Goal: Task Accomplishment & Management: Manage account settings

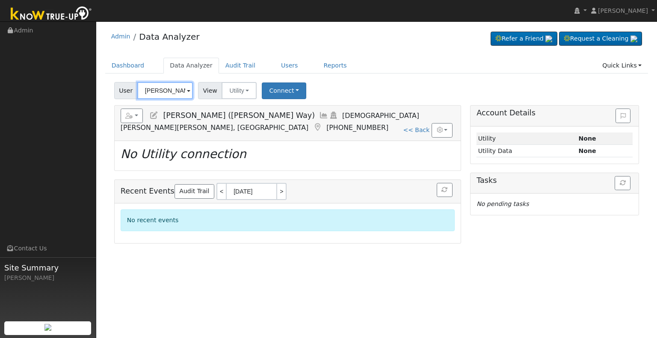
click at [163, 95] on input "Mike Nelson (Azriel Way)" at bounding box center [165, 90] width 56 height 17
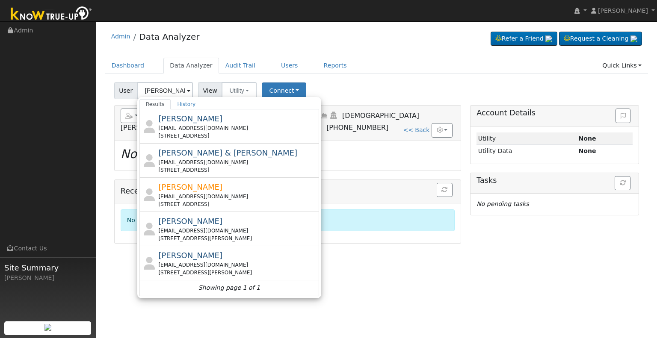
drag, startPoint x: 398, startPoint y: 323, endPoint x: 399, endPoint y: 333, distance: 9.8
click at [399, 327] on div "User Profile First name Last name Email Email Notifications No Emails No Emails…" at bounding box center [376, 179] width 561 height 317
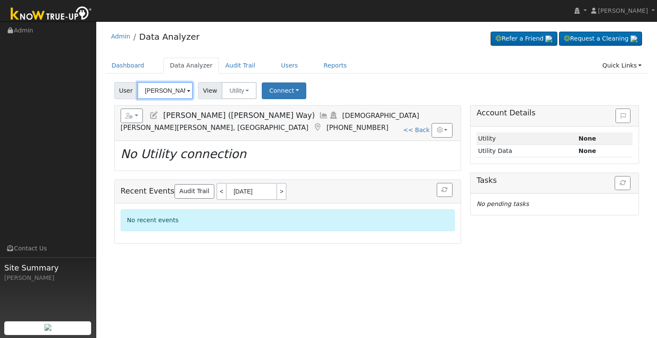
click at [161, 93] on input "Mike Nelson (Azriel Way)" at bounding box center [165, 90] width 56 height 17
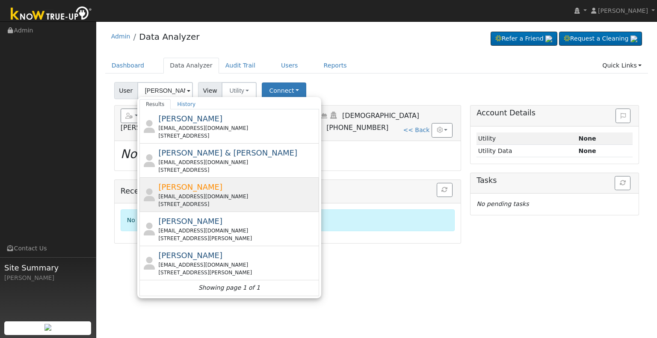
click at [245, 193] on div "ki6qel@yahoo.com" at bounding box center [237, 197] width 159 height 8
type input "Duane Lutz"
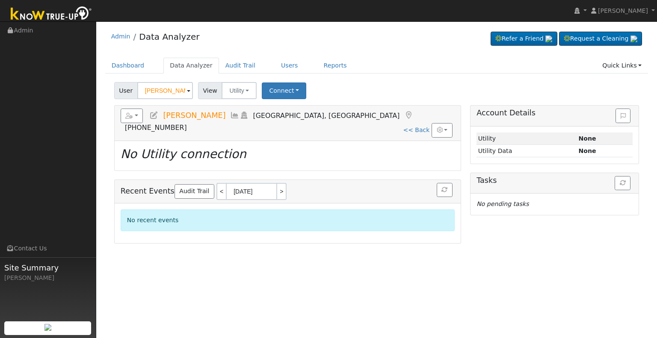
click at [153, 117] on icon at bounding box center [153, 116] width 9 height 8
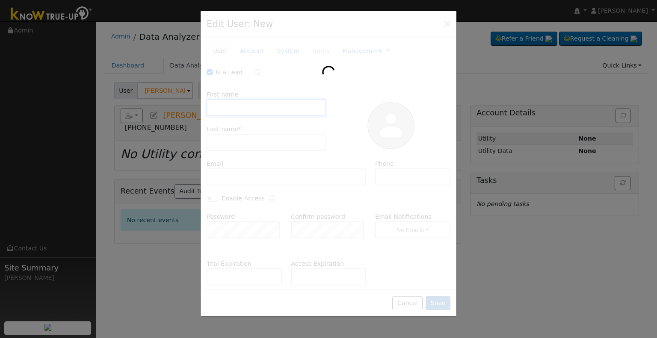
checkbox input "true"
type input "Duane"
type input "Lutz"
type input "ki6qel@yahoo.com"
type input "559-304-0707"
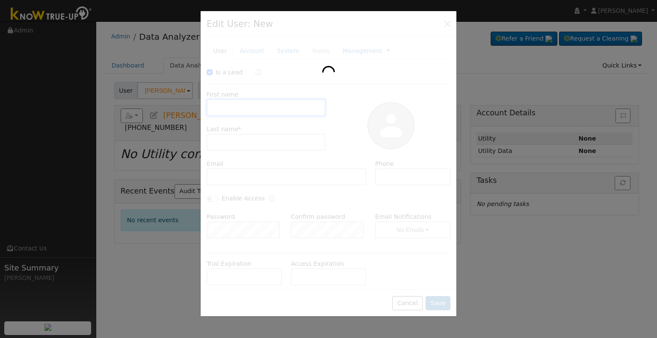
checkbox input "false"
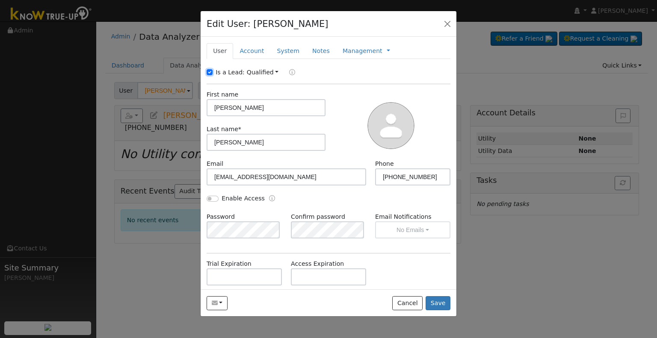
click at [207, 72] on input "Is a Lead:" at bounding box center [210, 72] width 6 height 6
checkbox input "false"
click at [216, 198] on input "Enable Access" at bounding box center [213, 199] width 12 height 6
checkbox input "true"
click at [404, 228] on button "No Emails" at bounding box center [412, 230] width 75 height 17
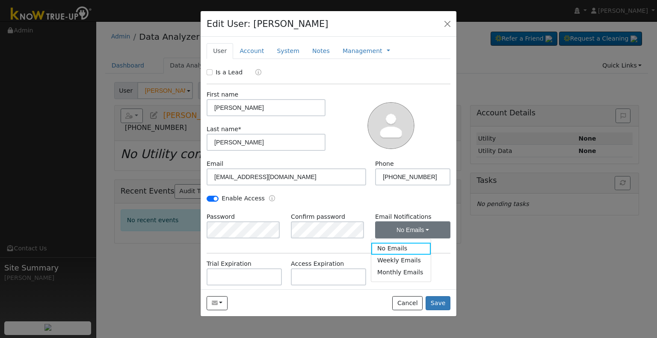
click at [397, 207] on div "Enable Access" at bounding box center [328, 203] width 253 height 18
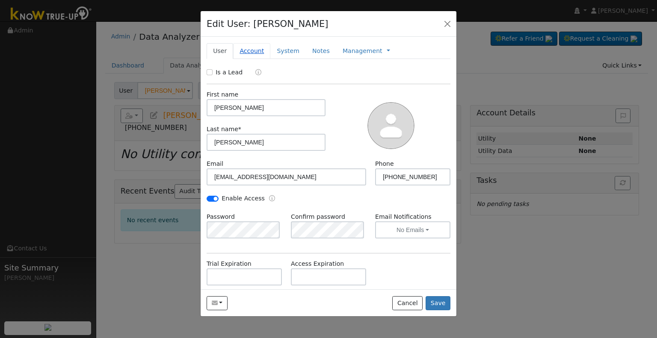
click at [240, 53] on link "Account" at bounding box center [251, 51] width 37 height 16
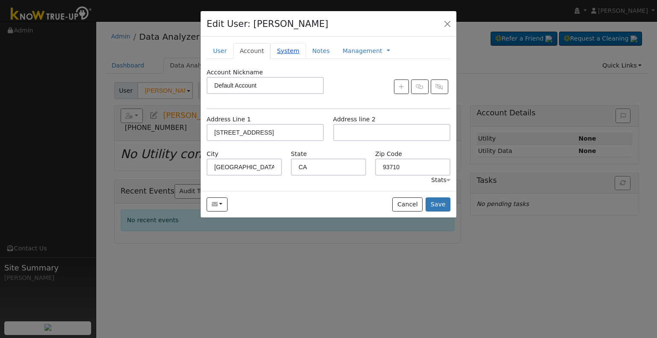
click at [282, 53] on link "System" at bounding box center [288, 51] width 36 height 16
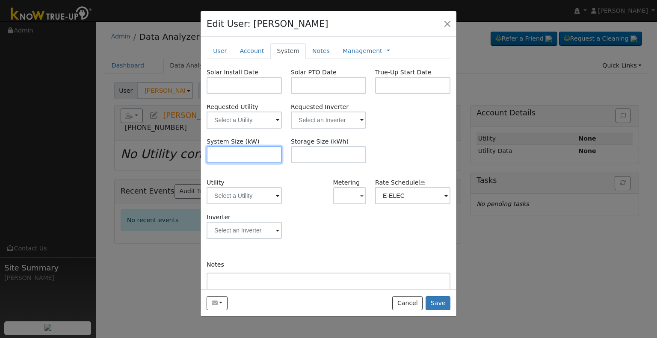
click at [226, 150] on input "text" at bounding box center [244, 154] width 75 height 17
paste input "8.610"
type input "8.6"
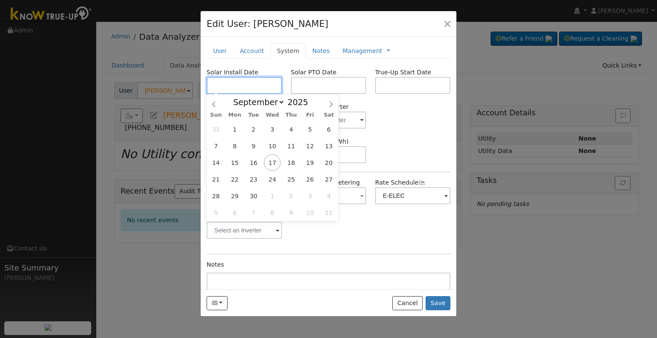
click at [240, 86] on input "text" at bounding box center [244, 85] width 75 height 17
paste input "8/26/2025"
type input "08/26/2025"
select select "7"
click at [327, 89] on input "text" at bounding box center [328, 85] width 75 height 17
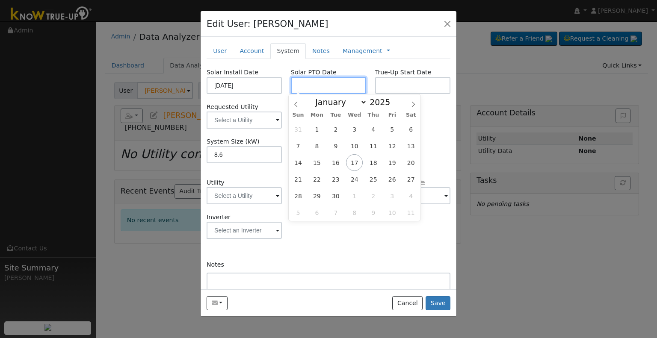
paste input "9/19/2025"
type input "09/19/2025"
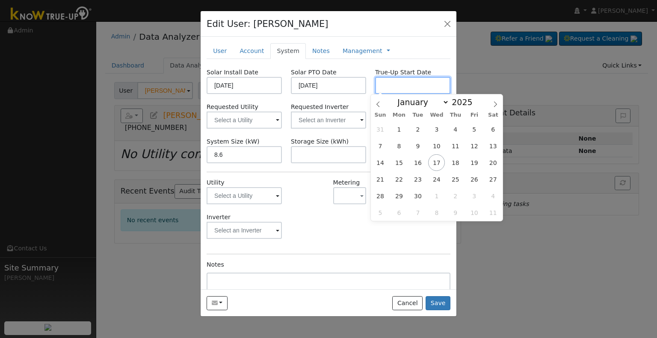
click at [384, 83] on input "text" at bounding box center [412, 85] width 75 height 17
paste input "9/19/2025"
type input "09/19/2025"
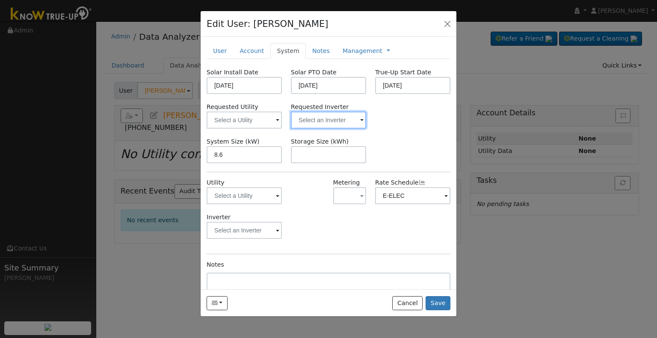
click at [316, 120] on input "text" at bounding box center [328, 120] width 75 height 17
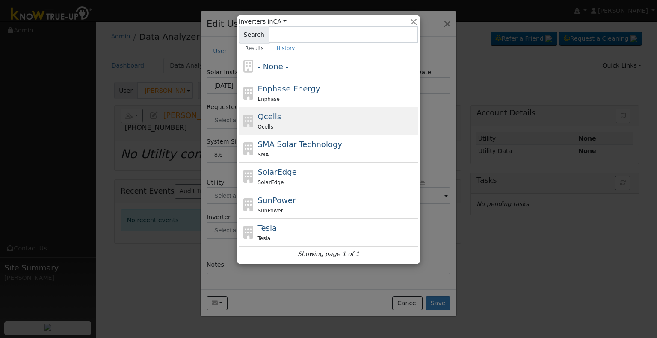
click at [292, 124] on div "Qcells" at bounding box center [337, 126] width 159 height 9
type input "Qcells"
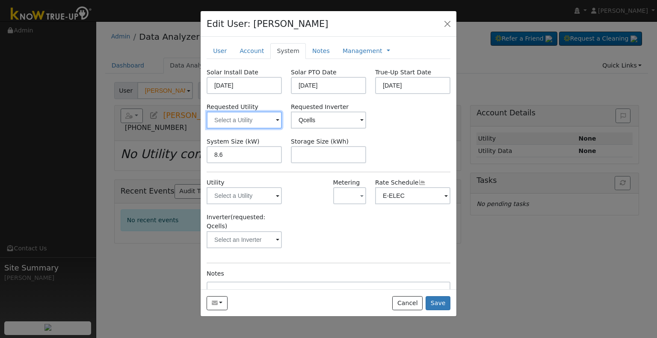
click at [228, 114] on input "text" at bounding box center [244, 120] width 75 height 17
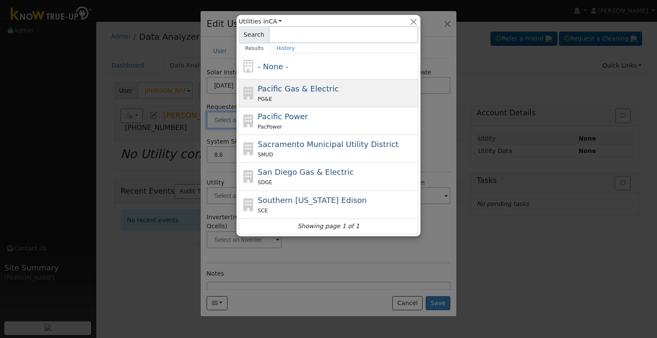
click at [295, 97] on div "PG&E" at bounding box center [337, 99] width 159 height 9
type input "Pacific Gas & Electric"
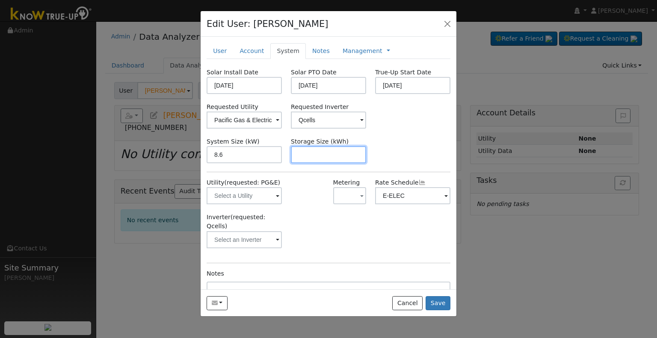
click at [331, 155] on input "text" at bounding box center [328, 154] width 75 height 17
paste input "30.00"
type input "30"
click at [387, 50] on link at bounding box center [388, 51] width 3 height 9
click at [387, 77] on link "Billing" at bounding box center [416, 78] width 59 height 12
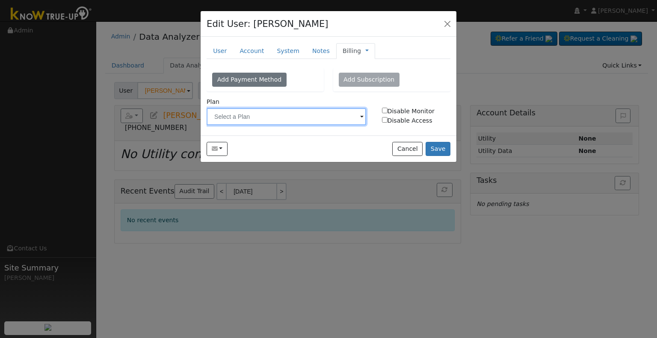
click at [274, 115] on input "text" at bounding box center [287, 116] width 160 height 17
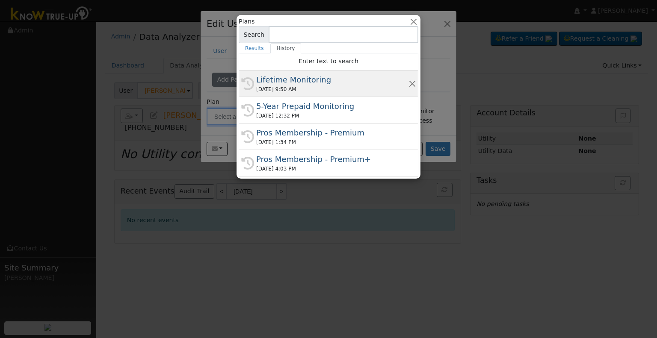
click at [290, 89] on div "09/22/2025 9:50 AM" at bounding box center [332, 90] width 152 height 8
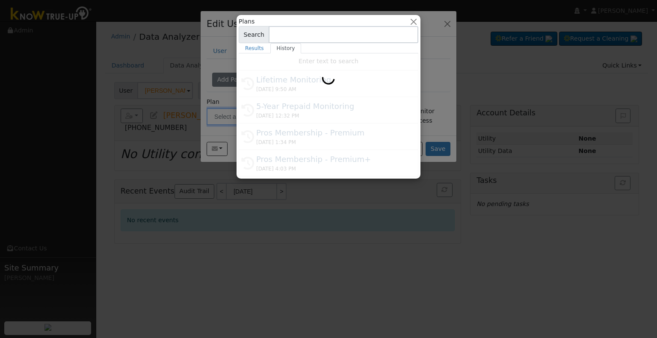
type input "Lifetime Monitoring"
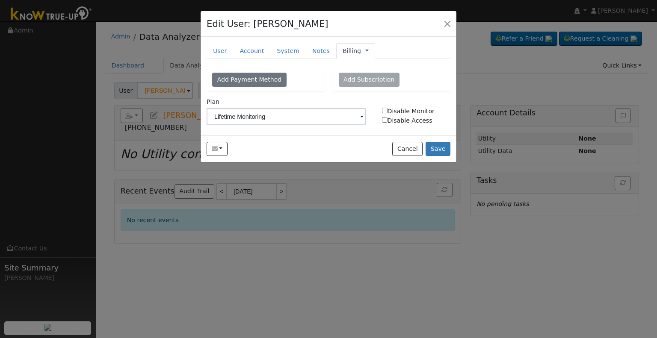
click at [365, 49] on link at bounding box center [366, 51] width 3 height 9
click at [373, 63] on link "Management" at bounding box center [395, 66] width 59 height 12
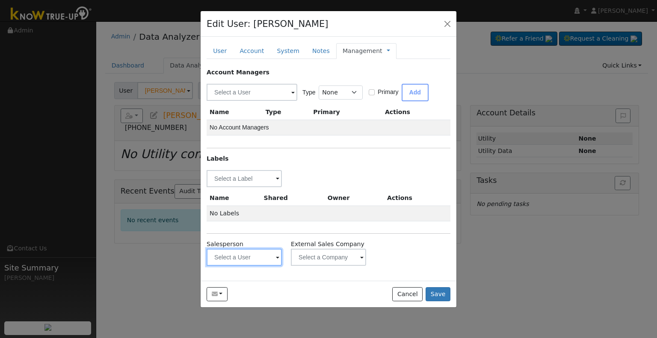
click at [243, 258] on input "text" at bounding box center [244, 257] width 75 height 17
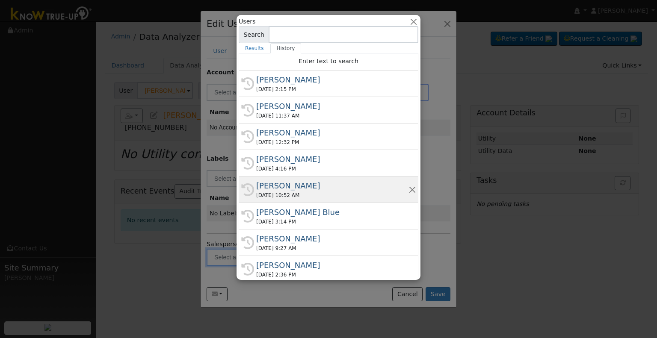
click at [302, 185] on div "Josh Hunt" at bounding box center [332, 186] width 152 height 12
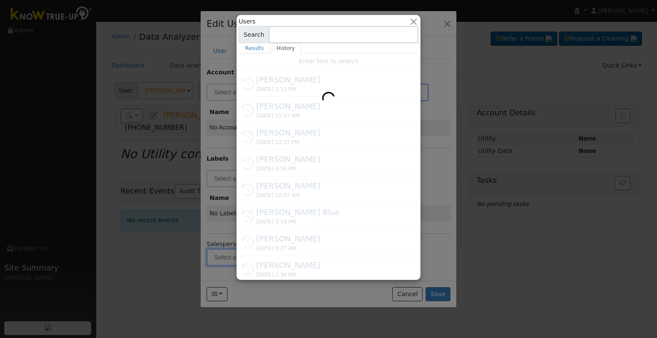
type input "Josh Hunt"
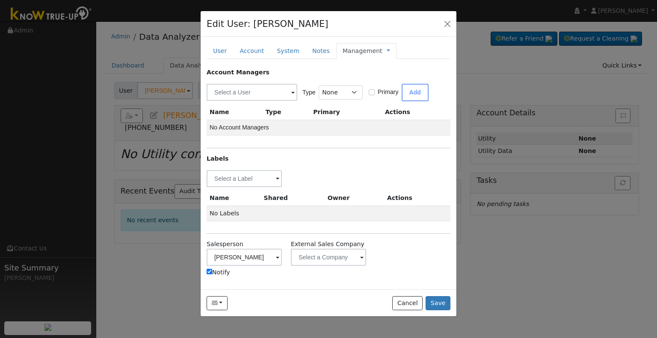
click at [223, 272] on label "Notify" at bounding box center [219, 272] width 24 height 9
click at [212, 272] on input "Notify" at bounding box center [210, 272] width 6 height 6
checkbox input "false"
click at [247, 179] on input "text" at bounding box center [244, 178] width 75 height 17
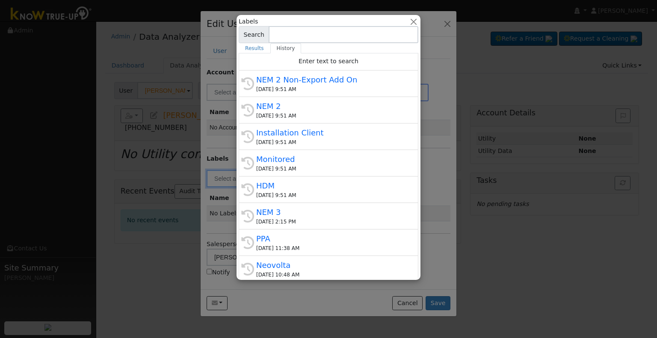
click at [292, 135] on div "Installation Client" at bounding box center [332, 133] width 152 height 12
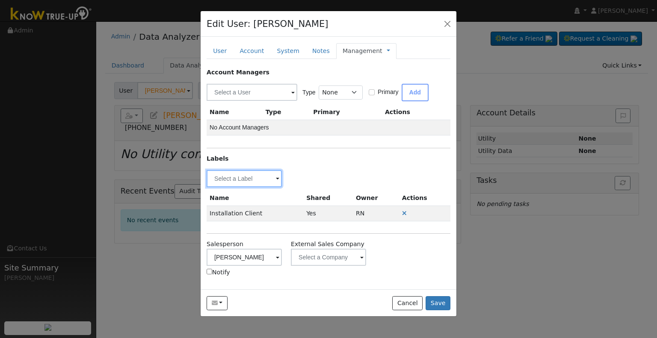
click at [242, 182] on input "text" at bounding box center [244, 178] width 75 height 17
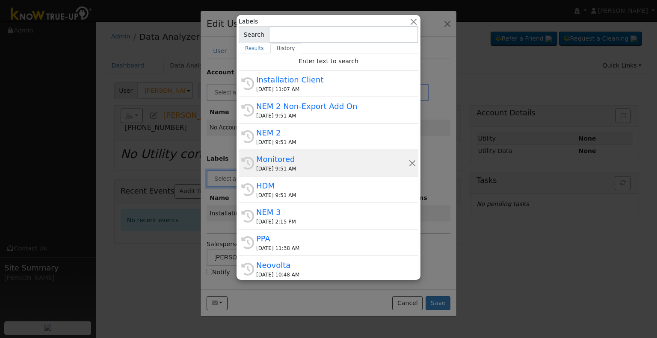
click at [304, 166] on div "09/22/2025 9:51 AM" at bounding box center [332, 169] width 152 height 8
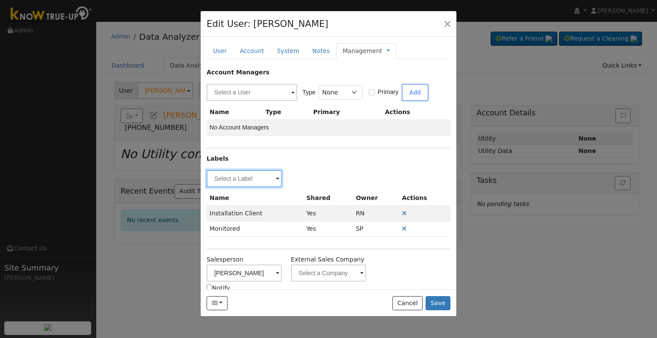
click at [252, 176] on input "text" at bounding box center [244, 178] width 75 height 17
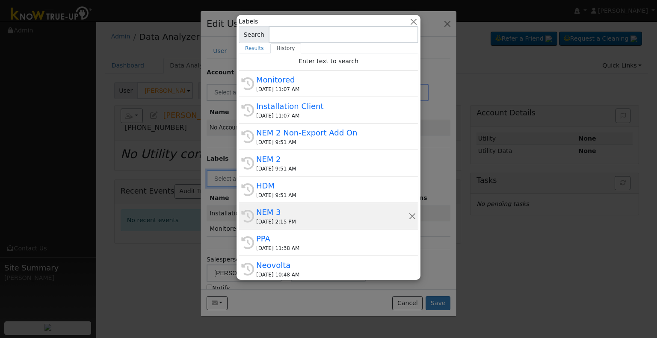
drag, startPoint x: 285, startPoint y: 213, endPoint x: 268, endPoint y: 213, distance: 17.1
click at [285, 213] on div "NEM 3" at bounding box center [332, 213] width 152 height 12
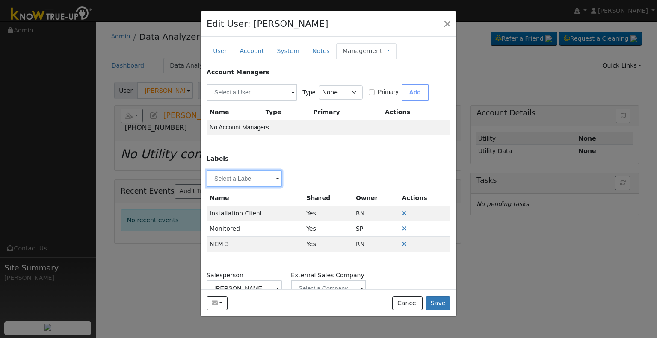
click at [241, 177] on input "text" at bounding box center [244, 178] width 75 height 17
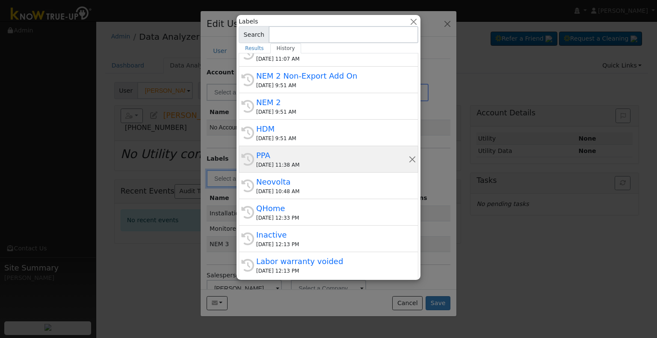
scroll to position [86, 0]
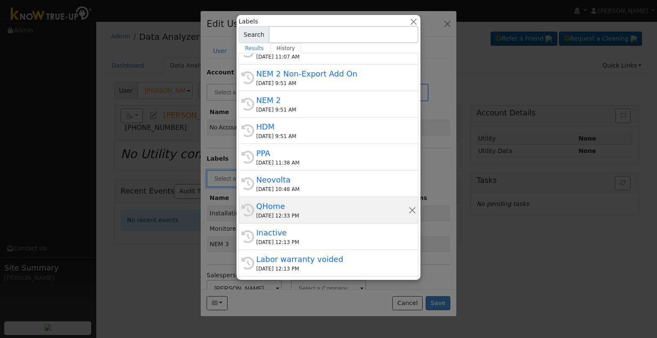
click at [304, 207] on div "QHome" at bounding box center [332, 207] width 152 height 12
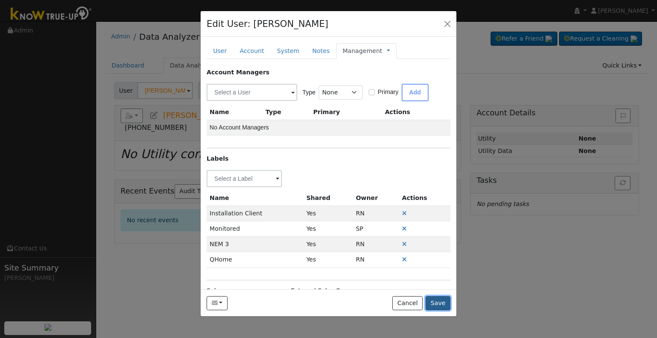
click at [447, 306] on button "Save" at bounding box center [438, 303] width 25 height 15
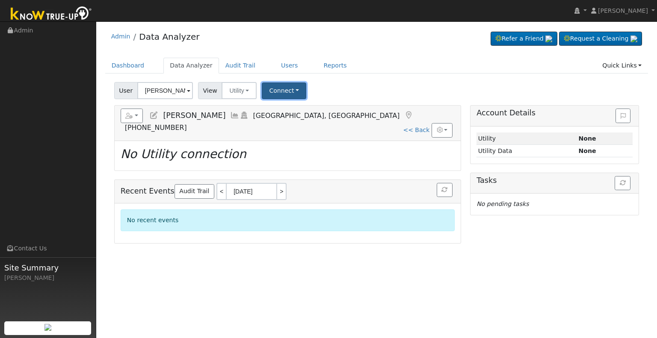
click at [278, 88] on button "Connect" at bounding box center [284, 91] width 44 height 17
click at [300, 107] on link "Select a Provider" at bounding box center [295, 110] width 67 height 12
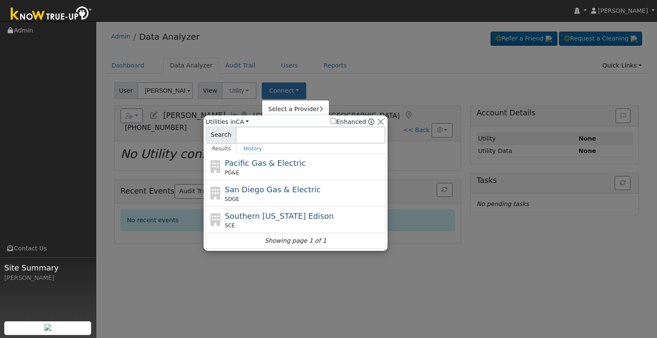
drag, startPoint x: 272, startPoint y: 169, endPoint x: 280, endPoint y: 161, distance: 10.6
click at [272, 169] on div "PG&E" at bounding box center [304, 173] width 159 height 8
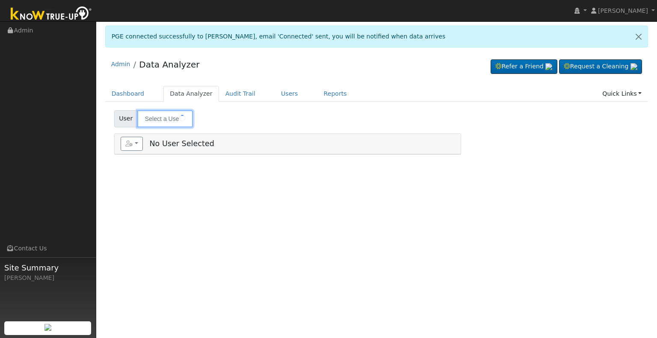
type input "Duane Lutz"
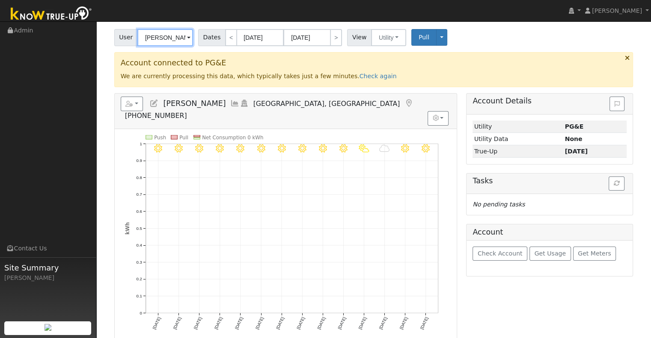
scroll to position [31, 0]
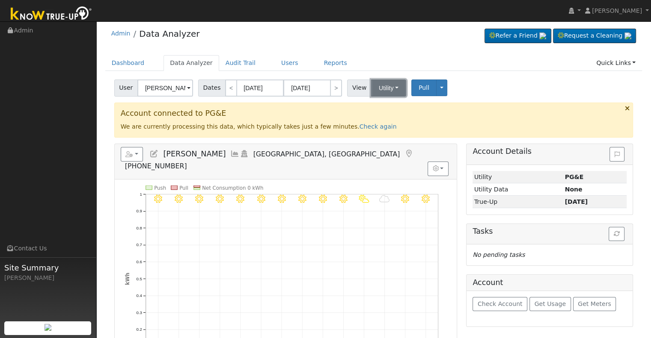
click at [379, 94] on button "Utility" at bounding box center [388, 88] width 35 height 17
click at [379, 120] on link "Solar" at bounding box center [398, 119] width 59 height 12
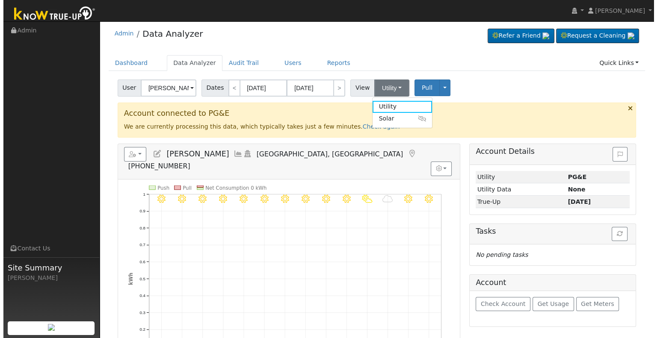
scroll to position [0, 0]
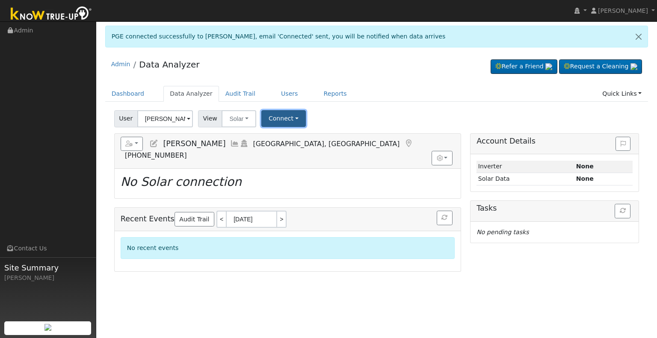
click at [274, 119] on button "Connect" at bounding box center [283, 118] width 44 height 17
click at [284, 138] on link "Select a Provider" at bounding box center [294, 137] width 67 height 12
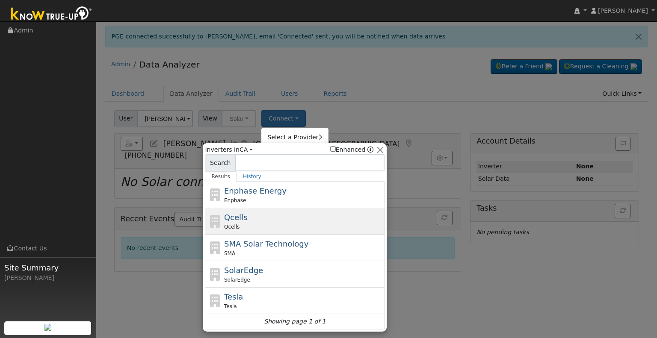
click at [238, 225] on div "Qcells" at bounding box center [303, 227] width 159 height 8
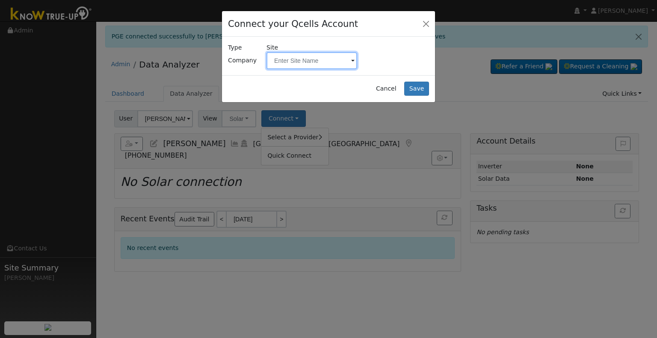
click at [316, 62] on input "text" at bounding box center [311, 60] width 91 height 17
paste input "Lutz, Duane"
type input "Lutz, Duane"
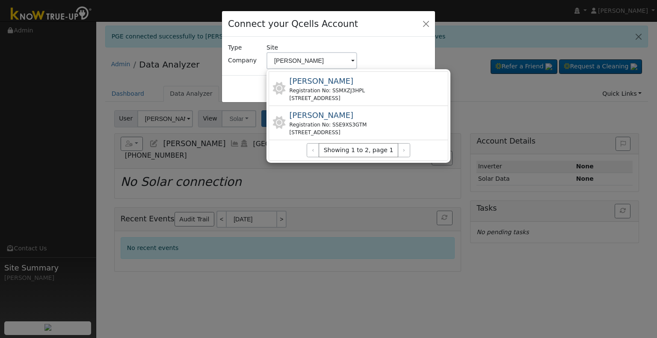
click at [414, 86] on div "Lutz, Duane Registration No: SSMXZJ3HPL 5144 N Angus St, Fresno, CA 93710, USA" at bounding box center [359, 88] width 180 height 35
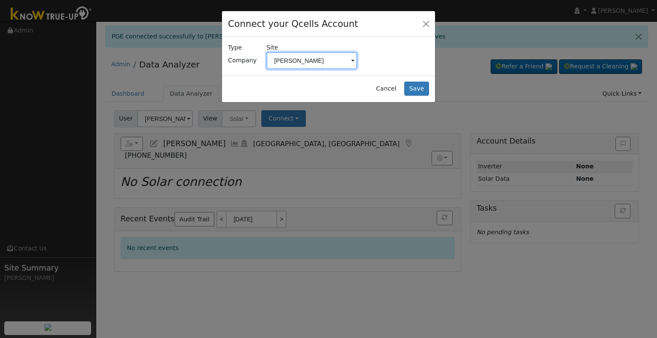
click at [323, 68] on input "Lutz, Duane" at bounding box center [311, 60] width 91 height 17
click at [319, 60] on input "Lutz, Duane" at bounding box center [311, 60] width 91 height 17
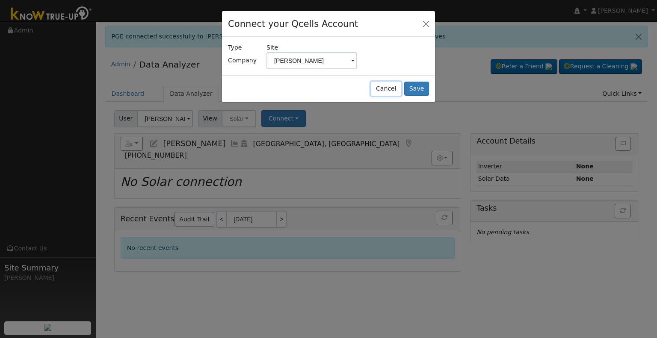
click at [390, 89] on button "Cancel" at bounding box center [386, 89] width 30 height 15
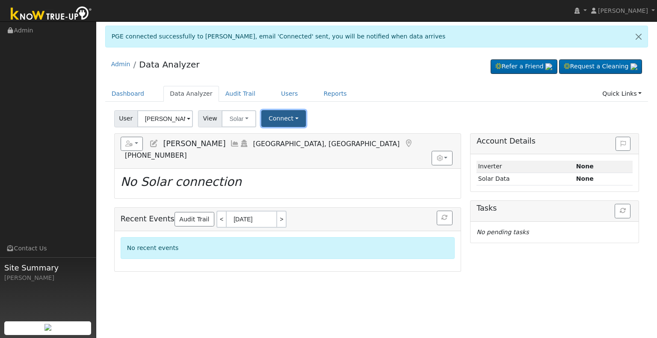
click at [272, 116] on button "Connect" at bounding box center [283, 118] width 44 height 17
click at [281, 135] on link "Select a Provider" at bounding box center [294, 137] width 67 height 12
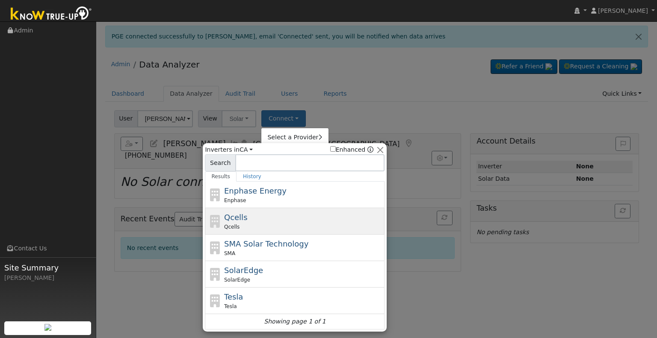
click at [266, 222] on div "Qcells Qcells" at bounding box center [303, 221] width 159 height 19
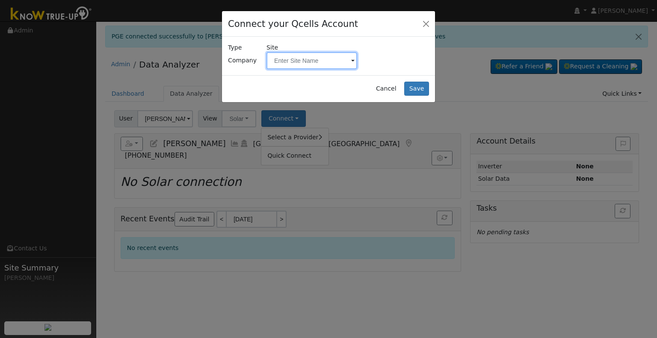
click at [294, 61] on input "text" at bounding box center [311, 60] width 91 height 17
paste input "Lutz, Duane"
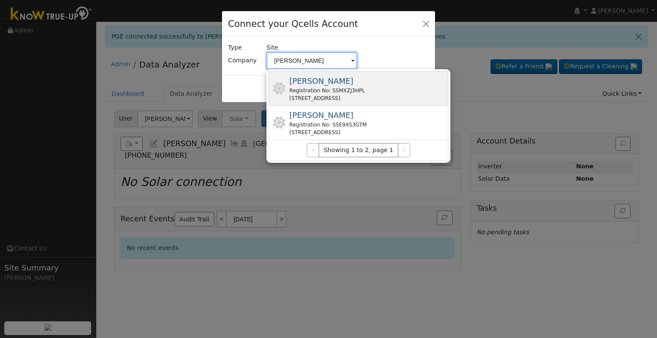
type input "Lutz, Duane"
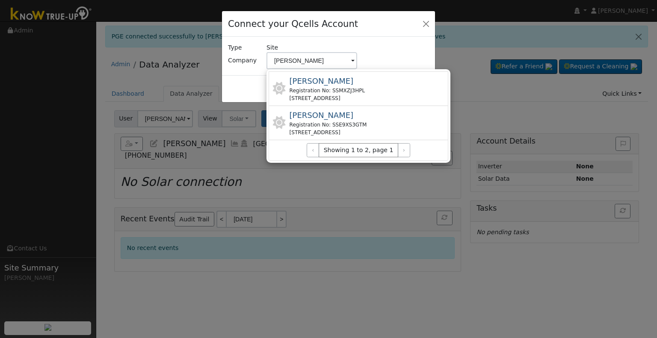
click at [381, 98] on div "Lutz, Duane Registration No: SSMXZJ3HPL 5144 N Angus St, Fresno, CA 93710, USA" at bounding box center [359, 88] width 180 height 35
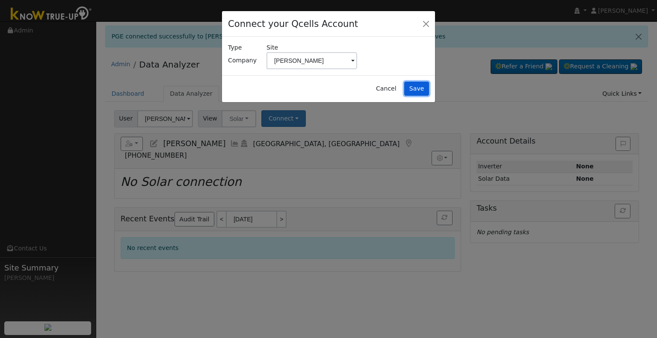
click at [411, 89] on button "Save" at bounding box center [416, 89] width 25 height 15
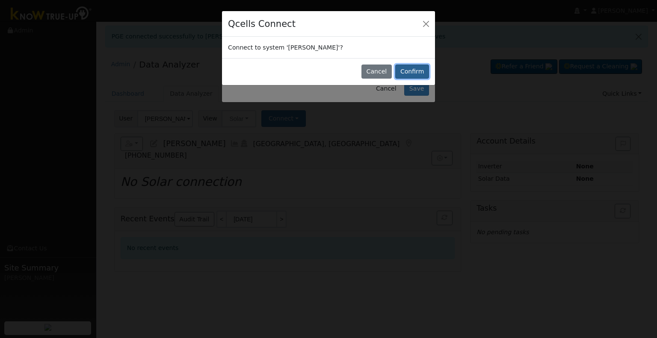
click at [413, 70] on button "Confirm" at bounding box center [412, 72] width 34 height 15
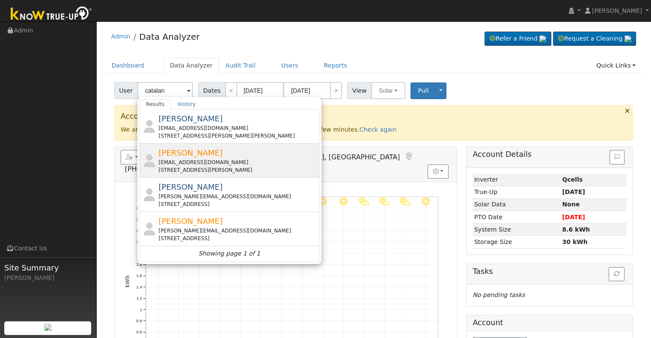
click at [221, 165] on div "catalanja1969@gmail.com" at bounding box center [237, 163] width 159 height 8
type input "Jose Catalan"
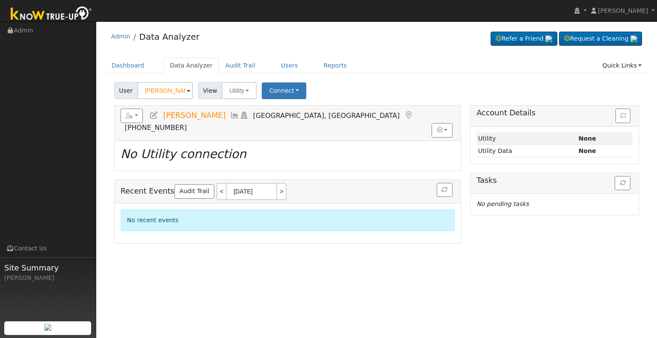
click at [154, 117] on icon at bounding box center [153, 116] width 9 height 8
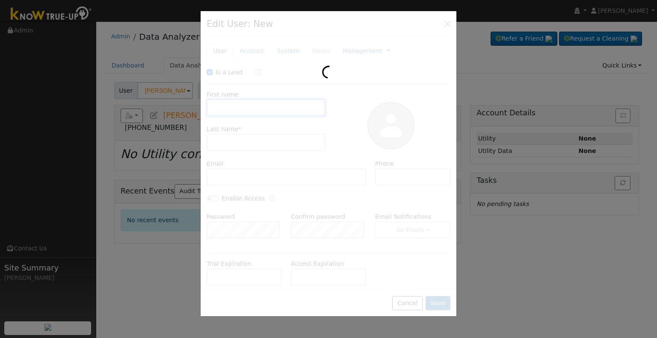
checkbox input "true"
type input "Jose"
type input "Catalan"
type input "catalanja1969@gmail.com"
type input "8183074847"
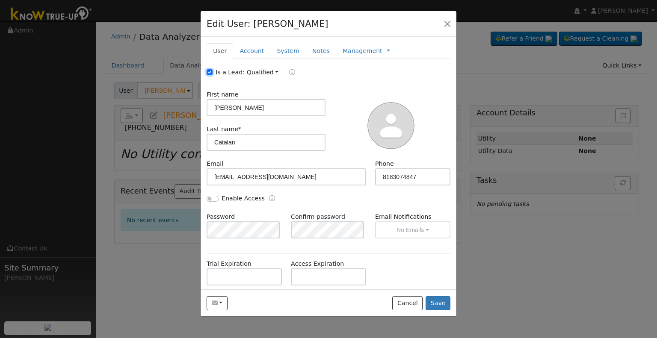
click at [210, 72] on input "Is a Lead:" at bounding box center [210, 72] width 6 height 6
checkbox input "false"
click at [249, 48] on link "Account" at bounding box center [251, 51] width 37 height 16
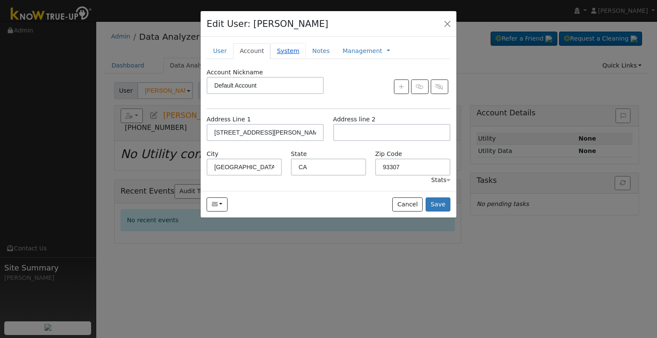
click at [281, 47] on link "System" at bounding box center [288, 51] width 36 height 16
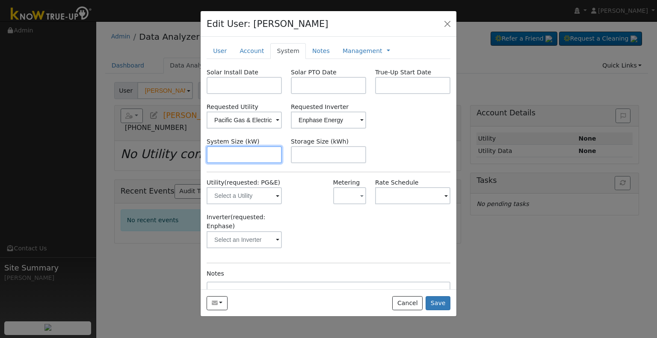
drag, startPoint x: 238, startPoint y: 147, endPoint x: 235, endPoint y: 152, distance: 5.7
click at [235, 151] on input "text" at bounding box center [244, 154] width 75 height 17
paste input "8.610"
type input "8.6"
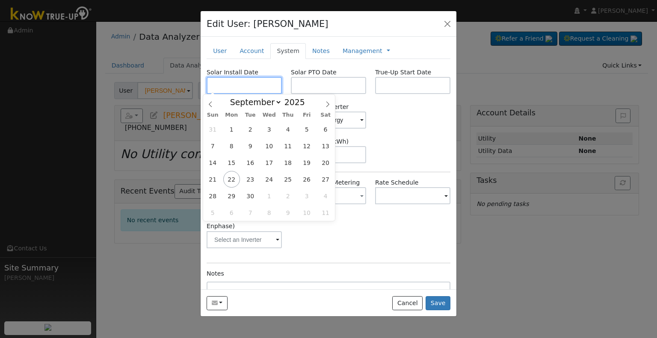
click at [242, 86] on input "text" at bounding box center [244, 85] width 75 height 17
paste input "8/4/2025"
type input "08/04/2025"
select select "7"
click at [340, 82] on input "text" at bounding box center [328, 85] width 75 height 17
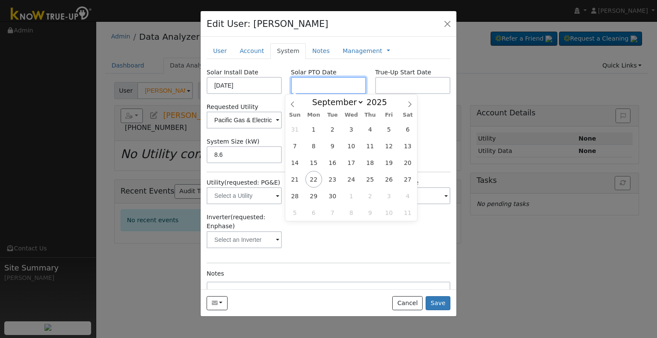
paste input "9/22/2025"
type input "[DATE]"
click at [389, 85] on input "text" at bounding box center [412, 85] width 75 height 17
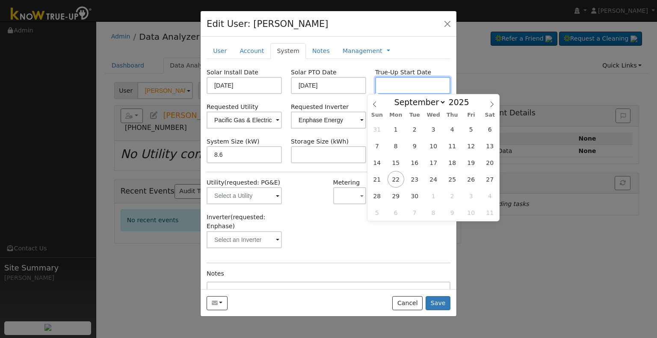
paste input "9/22/2025"
type input "[DATE]"
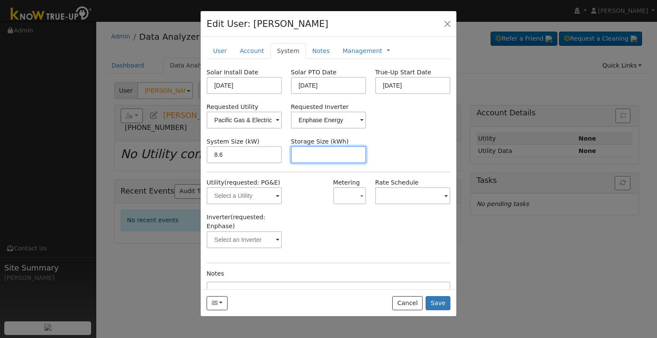
click at [308, 154] on input "text" at bounding box center [328, 154] width 75 height 17
paste input "15.00"
type input "15"
click at [364, 49] on link "Management" at bounding box center [363, 51] width 40 height 9
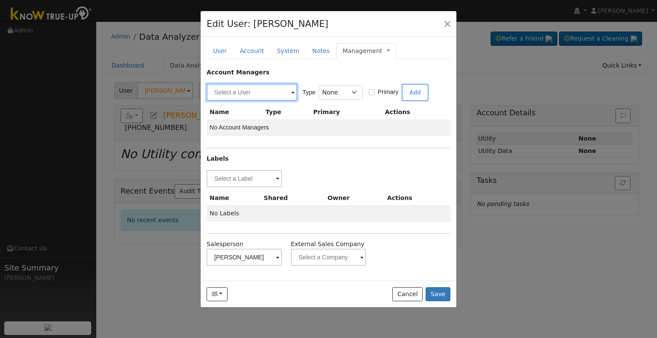
click at [247, 89] on input "text" at bounding box center [252, 92] width 91 height 17
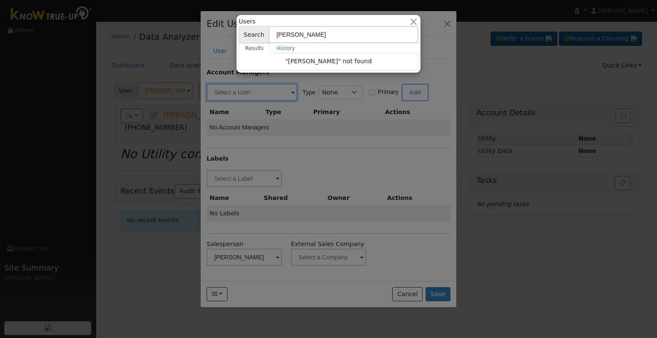
type input "alberto"
click at [315, 147] on div at bounding box center [328, 169] width 657 height 338
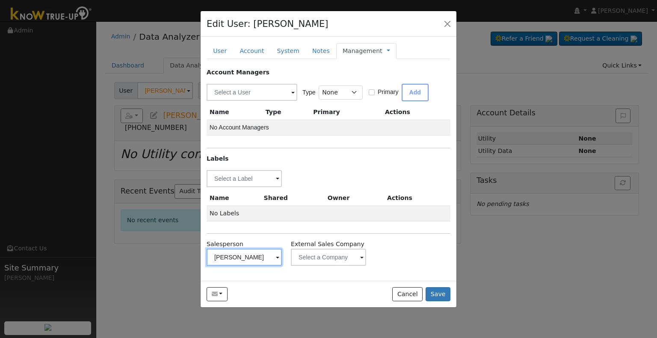
click at [245, 256] on input "Alberto Plasencia" at bounding box center [244, 257] width 75 height 17
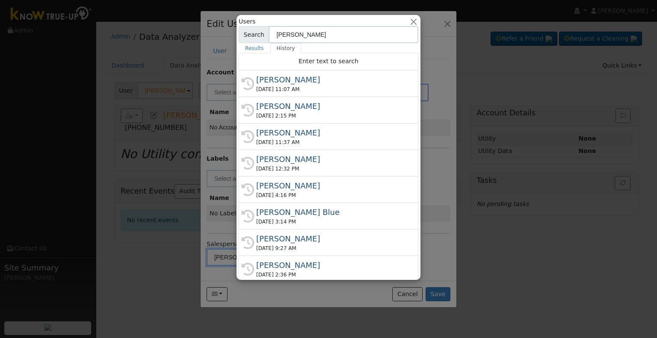
click at [443, 183] on div at bounding box center [328, 169] width 657 height 338
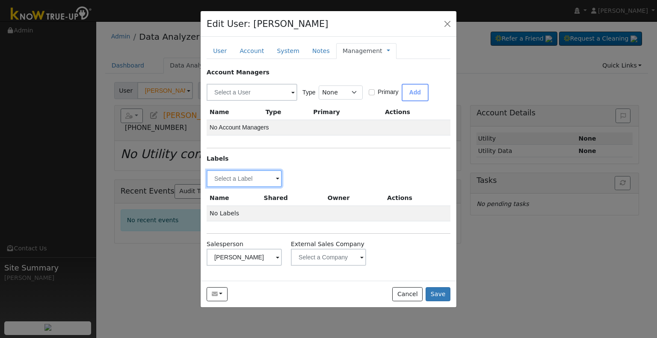
click at [252, 180] on input "text" at bounding box center [244, 178] width 75 height 17
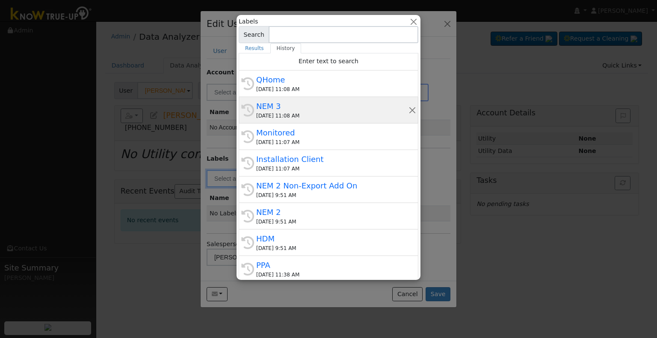
click at [310, 110] on div "NEM 3" at bounding box center [332, 107] width 152 height 12
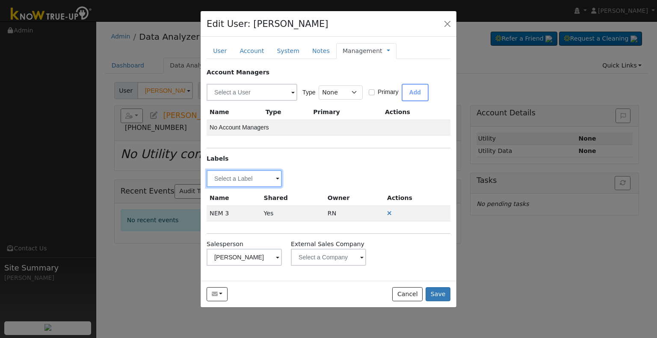
click at [253, 176] on input "text" at bounding box center [244, 178] width 75 height 17
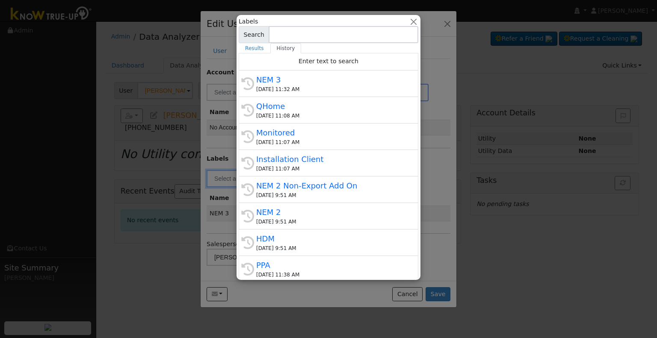
drag, startPoint x: 311, startPoint y: 155, endPoint x: 293, endPoint y: 167, distance: 20.9
click at [311, 155] on div "Installation Client" at bounding box center [332, 160] width 152 height 12
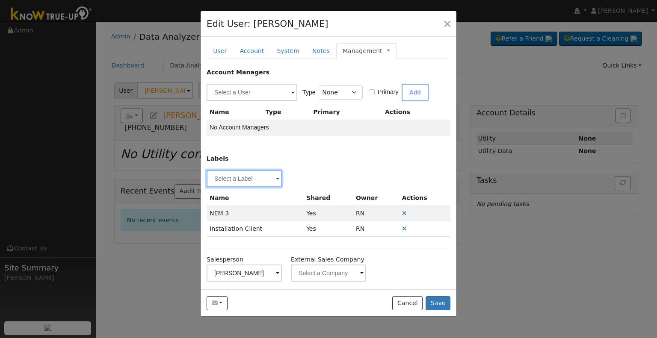
click at [240, 175] on input "text" at bounding box center [244, 178] width 75 height 17
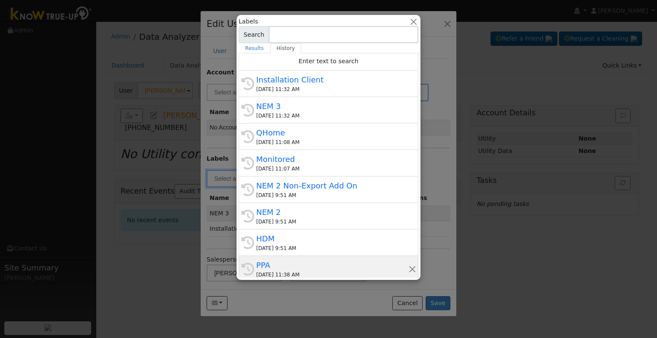
click at [305, 269] on div "PPA" at bounding box center [332, 266] width 152 height 12
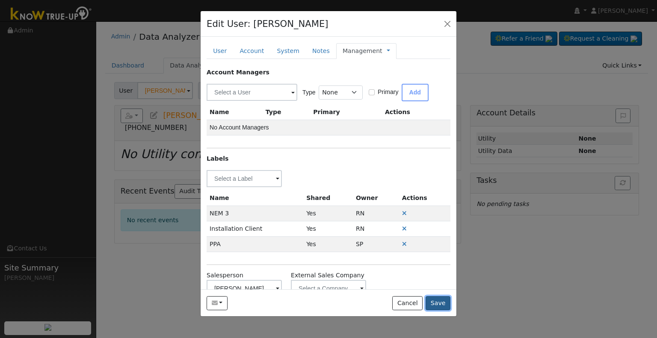
click at [439, 299] on button "Save" at bounding box center [438, 303] width 25 height 15
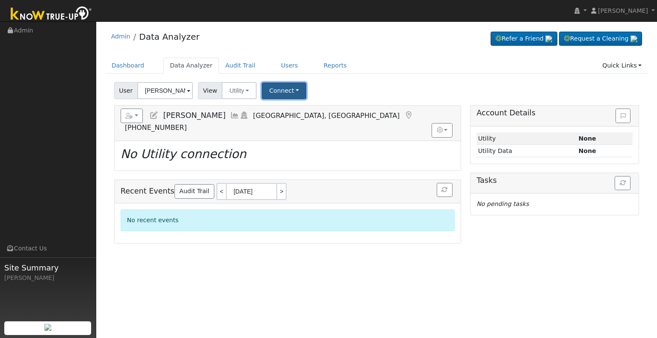
click at [282, 90] on button "Connect" at bounding box center [284, 91] width 44 height 17
click at [289, 109] on link "Select a Provider" at bounding box center [295, 110] width 67 height 12
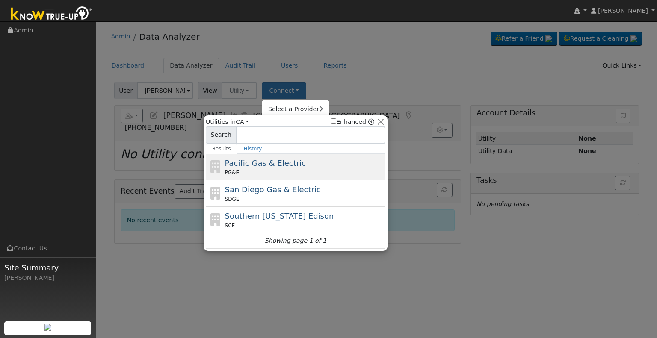
click at [278, 165] on span "Pacific Gas & Electric" at bounding box center [265, 163] width 81 height 9
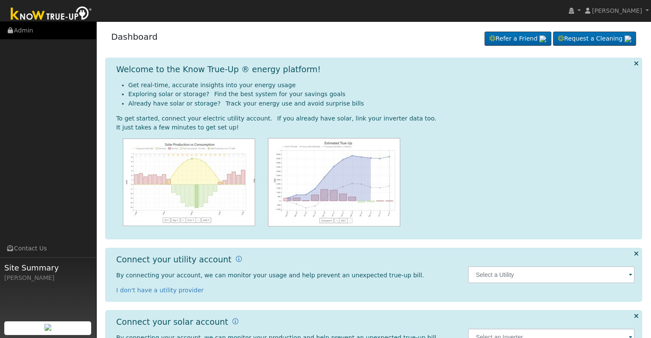
click at [49, 33] on link "Admin" at bounding box center [48, 31] width 96 height 18
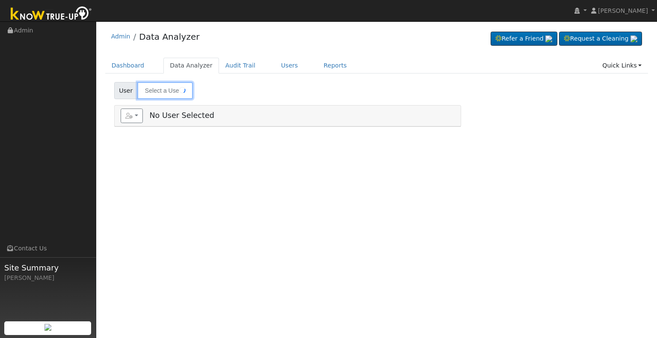
type input "[PERSON_NAME]"
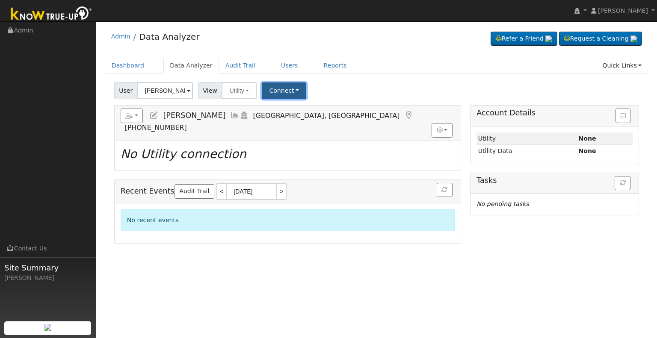
click at [289, 91] on button "Connect" at bounding box center [284, 91] width 44 height 17
click at [277, 110] on link "Select a Provider" at bounding box center [295, 110] width 67 height 12
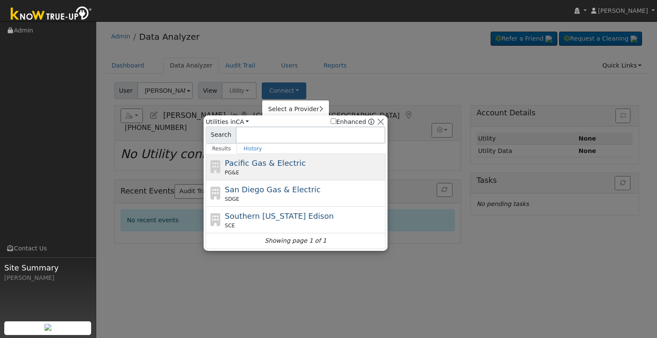
click at [269, 164] on span "Pacific Gas & Electric" at bounding box center [265, 163] width 81 height 9
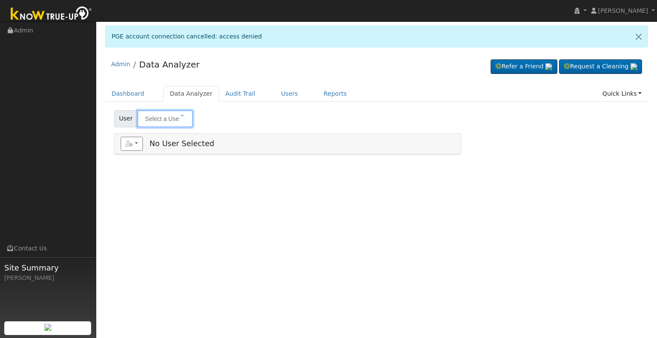
type input "[PERSON_NAME]"
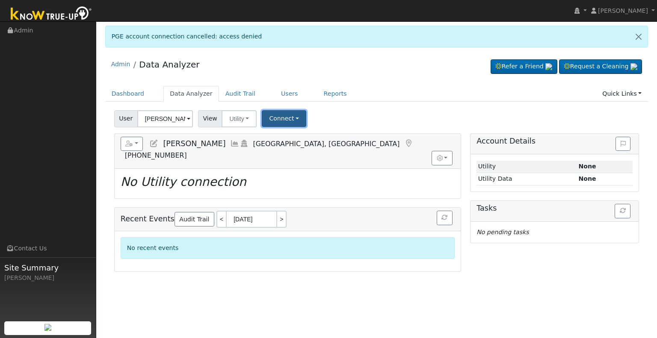
click at [292, 123] on button "Connect" at bounding box center [284, 118] width 44 height 17
click at [289, 138] on link "Select a Provider" at bounding box center [295, 137] width 67 height 12
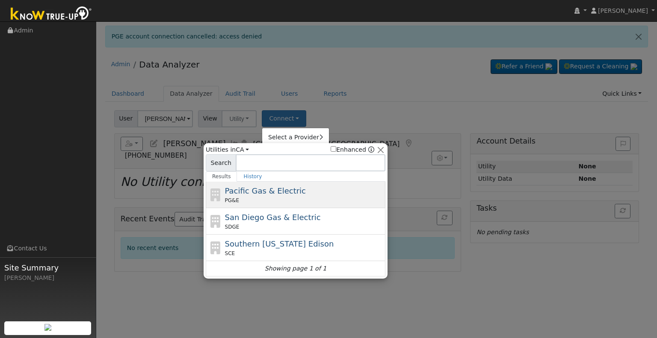
click at [260, 192] on span "Pacific Gas & Electric" at bounding box center [265, 190] width 81 height 9
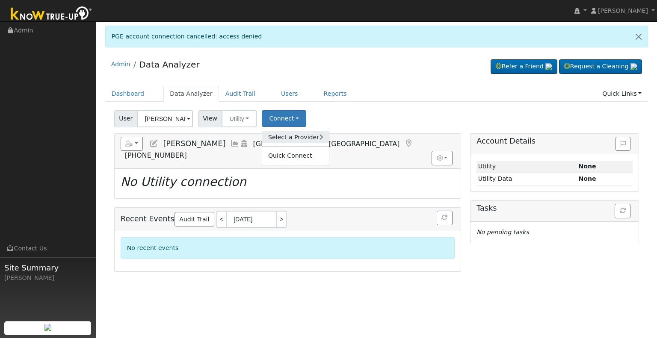
click at [288, 139] on link "Select a Provider" at bounding box center [295, 137] width 67 height 12
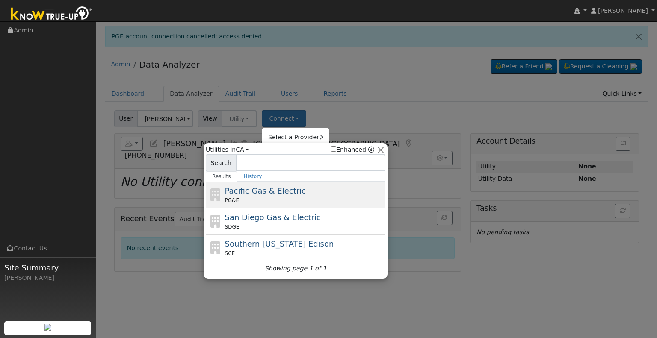
click at [272, 190] on span "Pacific Gas & Electric" at bounding box center [265, 190] width 81 height 9
